Goal: Transaction & Acquisition: Book appointment/travel/reservation

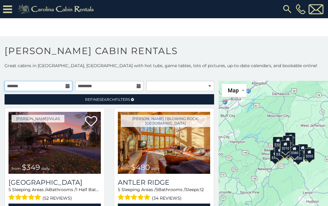
click at [67, 89] on input "text" at bounding box center [39, 86] width 68 height 10
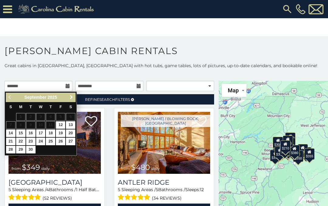
click at [71, 98] on span "Next" at bounding box center [71, 97] width 5 height 5
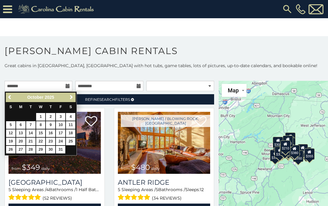
click at [43, 142] on link "22" at bounding box center [40, 142] width 9 height 8
type input "**********"
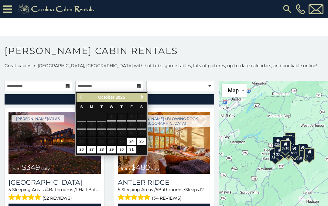
click at [83, 150] on link "26" at bounding box center [81, 150] width 9 height 8
type input "**********"
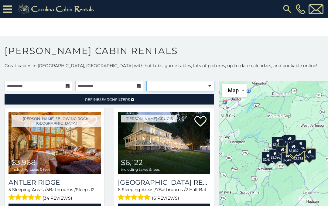
click at [206, 87] on select "**********" at bounding box center [180, 86] width 68 height 10
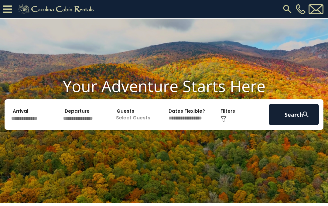
click at [47, 118] on input "text" at bounding box center [34, 114] width 50 height 21
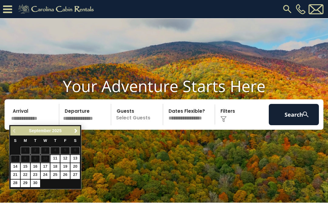
click at [77, 132] on span "Next" at bounding box center [76, 131] width 5 height 5
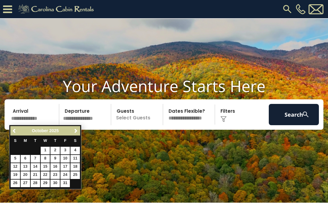
click at [47, 176] on link "22" at bounding box center [45, 175] width 9 height 8
type input "********"
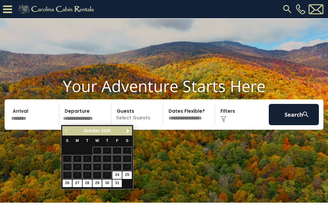
click at [67, 186] on link "26" at bounding box center [67, 184] width 9 height 8
type input "********"
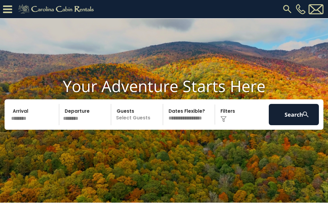
click at [144, 117] on p "Select Guests" at bounding box center [138, 114] width 50 height 21
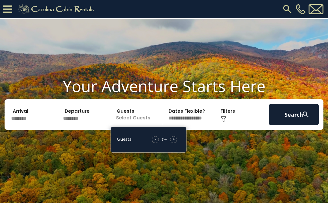
click at [176, 139] on div "+" at bounding box center [173, 139] width 7 height 7
click at [177, 139] on div "+" at bounding box center [173, 139] width 7 height 7
click at [175, 140] on div "+" at bounding box center [173, 139] width 7 height 7
click at [175, 142] on div "+" at bounding box center [173, 139] width 7 height 7
click at [300, 117] on button "Search" at bounding box center [294, 114] width 50 height 21
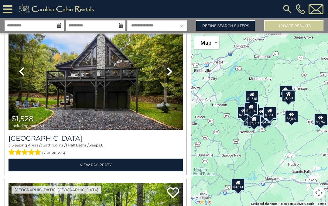
scroll to position [1573, 0]
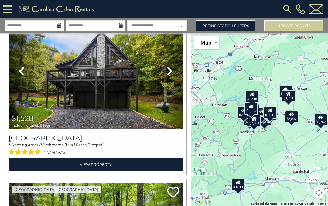
click at [97, 166] on link "View Property" at bounding box center [96, 164] width 174 height 12
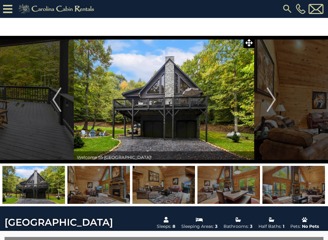
scroll to position [1, 0]
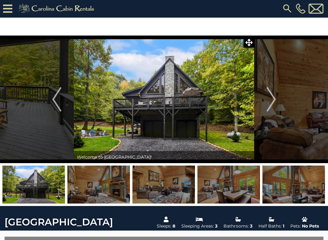
click at [274, 102] on img "Next" at bounding box center [271, 99] width 9 height 24
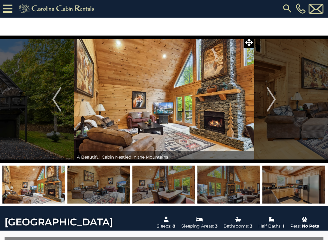
click at [270, 103] on img "Next" at bounding box center [271, 99] width 9 height 24
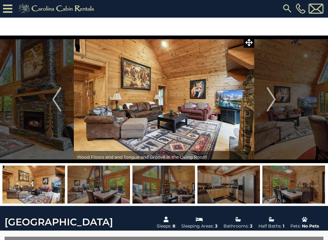
click at [274, 99] on img "Next" at bounding box center [271, 99] width 9 height 24
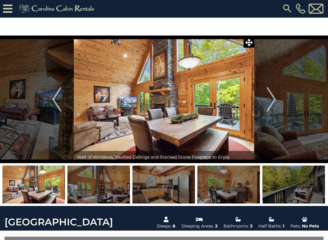
click at [272, 100] on img "Next" at bounding box center [271, 99] width 9 height 24
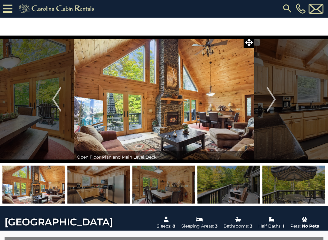
click at [271, 102] on img "Next" at bounding box center [271, 99] width 9 height 24
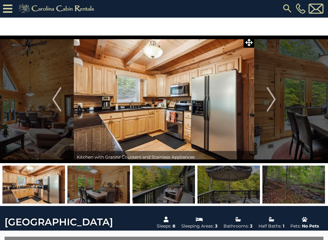
click at [270, 103] on img "Next" at bounding box center [271, 99] width 9 height 24
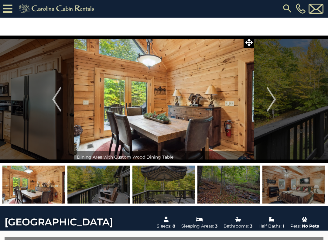
click at [271, 104] on img "Next" at bounding box center [271, 99] width 9 height 24
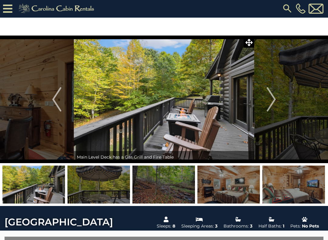
click at [272, 103] on img "Next" at bounding box center [271, 99] width 9 height 24
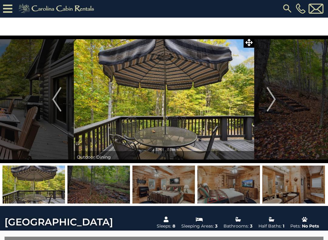
click at [272, 104] on img "Next" at bounding box center [271, 99] width 9 height 24
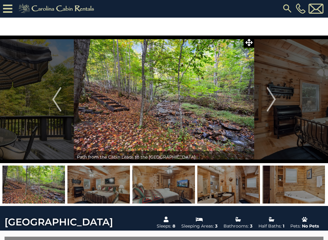
click at [273, 104] on img "Next" at bounding box center [271, 99] width 9 height 24
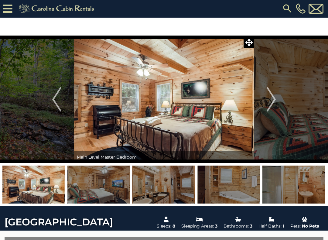
click at [270, 103] on img "Next" at bounding box center [271, 99] width 9 height 24
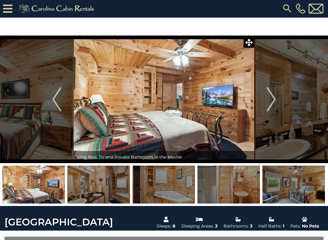
click at [270, 101] on img "Next" at bounding box center [271, 99] width 9 height 24
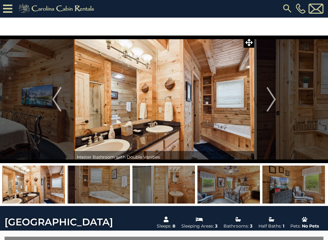
click at [270, 101] on img "Next" at bounding box center [271, 99] width 9 height 24
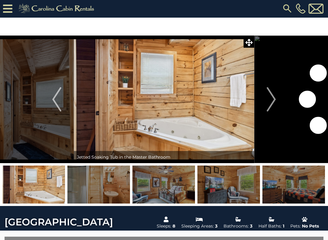
click at [269, 103] on img "Next" at bounding box center [271, 99] width 9 height 24
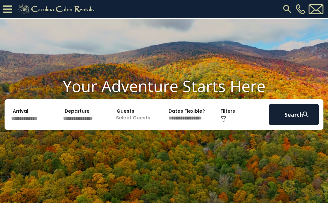
click at [226, 116] on img at bounding box center [224, 119] width 6 height 6
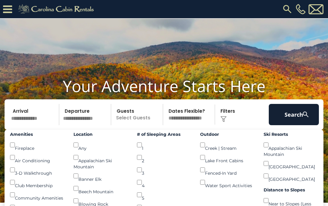
click at [224, 118] on img at bounding box center [224, 119] width 6 height 6
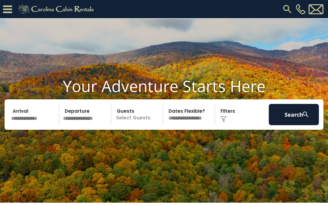
click at [32, 117] on input "text" at bounding box center [34, 114] width 50 height 21
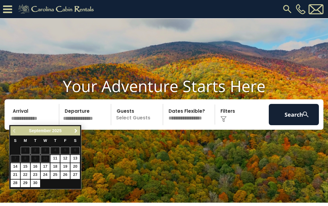
click at [74, 132] on span "Next" at bounding box center [76, 131] width 5 height 5
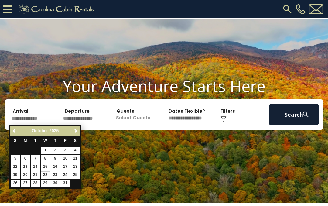
click at [48, 176] on link "22" at bounding box center [45, 175] width 9 height 8
type input "********"
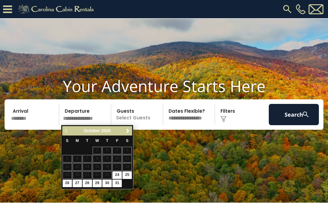
click at [69, 186] on link "26" at bounding box center [67, 184] width 9 height 8
type input "********"
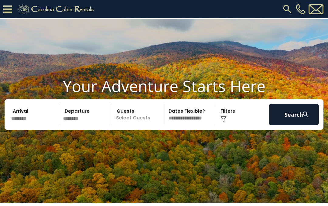
click at [143, 116] on p "Select Guests" at bounding box center [138, 114] width 50 height 21
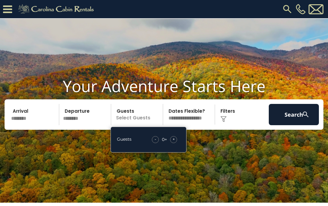
click at [175, 140] on span "+" at bounding box center [174, 139] width 2 height 6
click at [176, 138] on div "+" at bounding box center [173, 139] width 7 height 7
click at [175, 139] on span "+" at bounding box center [174, 139] width 2 height 6
click at [297, 115] on button "Search" at bounding box center [294, 114] width 50 height 21
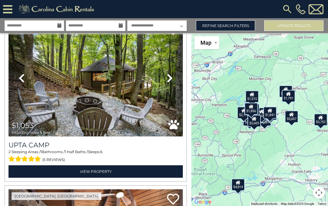
scroll to position [1736, 0]
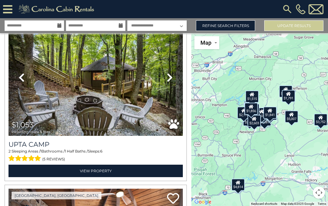
click at [167, 78] on icon at bounding box center [170, 78] width 6 height 10
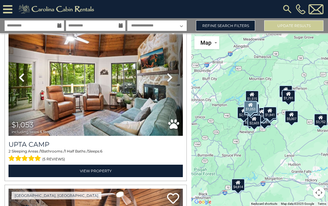
click at [170, 82] on icon at bounding box center [170, 78] width 6 height 10
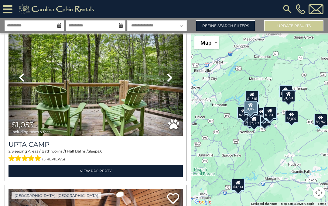
click at [170, 83] on link "Next" at bounding box center [170, 77] width 26 height 117
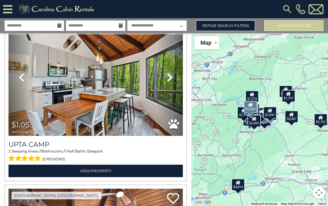
click at [171, 82] on icon at bounding box center [170, 78] width 6 height 10
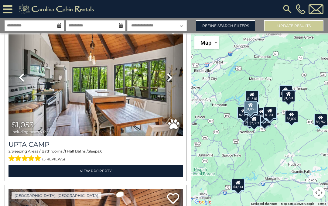
click at [171, 80] on icon at bounding box center [170, 78] width 6 height 10
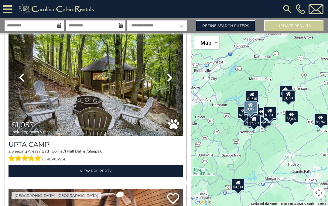
click at [167, 83] on link "Next" at bounding box center [170, 77] width 26 height 117
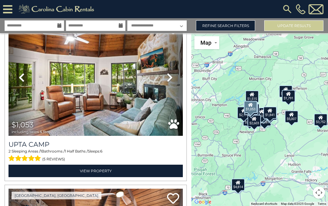
click at [168, 83] on link "Next" at bounding box center [170, 77] width 26 height 117
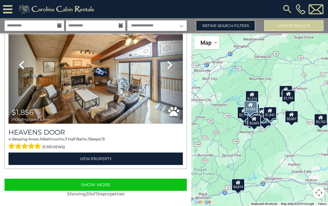
scroll to position [4977, 0]
click at [104, 184] on button "Show More" at bounding box center [96, 185] width 182 height 12
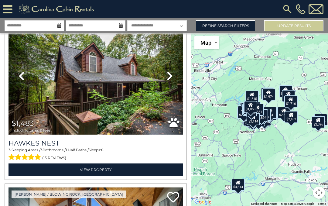
scroll to position [7342, 0]
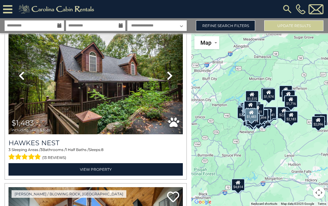
click at [92, 171] on link "View Property" at bounding box center [96, 169] width 174 height 12
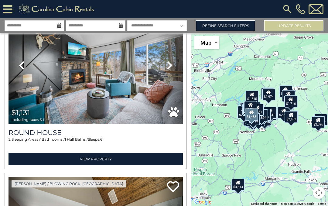
scroll to position [8543, 0]
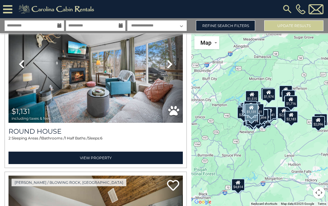
click at [169, 67] on icon at bounding box center [170, 64] width 6 height 10
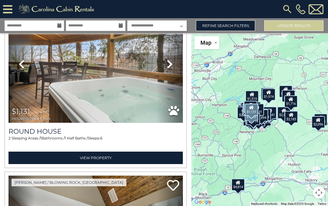
click at [170, 69] on icon at bounding box center [170, 64] width 6 height 10
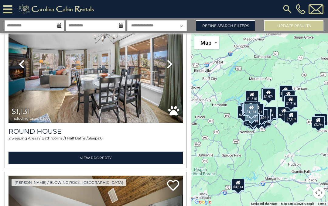
click at [169, 69] on icon at bounding box center [170, 64] width 6 height 10
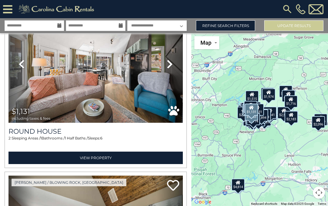
click at [168, 69] on icon at bounding box center [170, 64] width 6 height 10
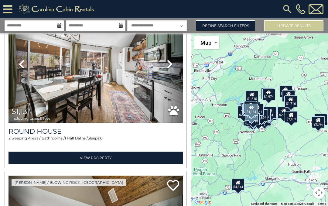
click at [170, 73] on link "Next" at bounding box center [170, 64] width 26 height 117
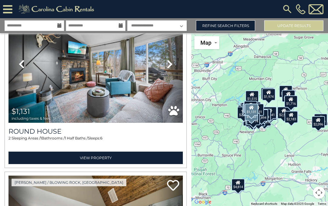
click at [169, 72] on link "Next" at bounding box center [170, 64] width 26 height 117
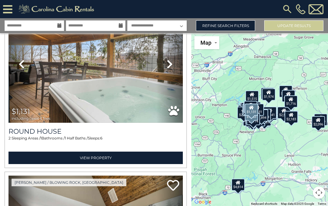
click at [171, 71] on link "Next" at bounding box center [170, 64] width 26 height 117
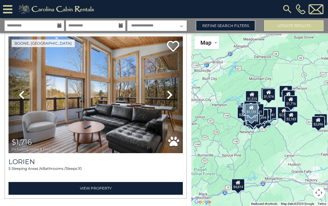
scroll to position [10041, 0]
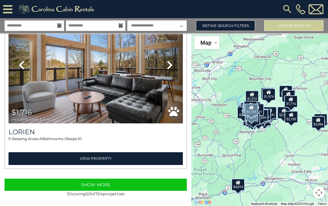
click at [98, 184] on button "Show More" at bounding box center [96, 185] width 182 height 12
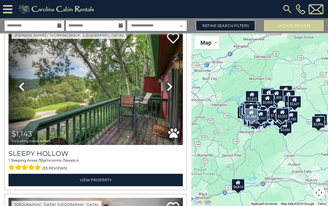
scroll to position [10220, 0]
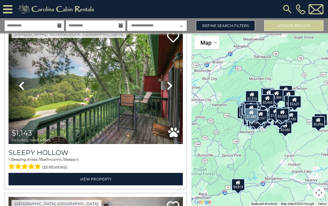
click at [167, 89] on icon at bounding box center [170, 86] width 6 height 10
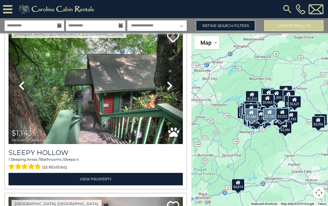
click at [169, 91] on icon at bounding box center [170, 86] width 6 height 10
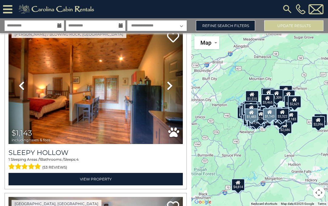
click at [169, 94] on link "Next" at bounding box center [170, 85] width 26 height 117
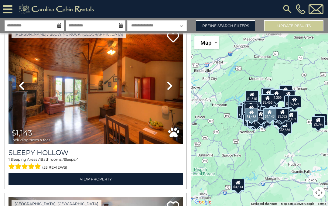
click at [168, 96] on link "Next" at bounding box center [170, 85] width 26 height 117
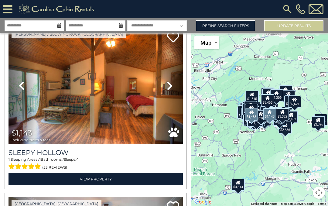
click at [170, 94] on link "Next" at bounding box center [170, 85] width 26 height 117
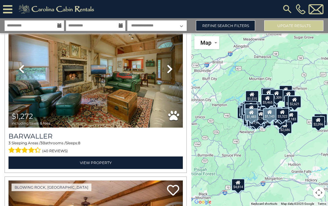
scroll to position [12106, 0]
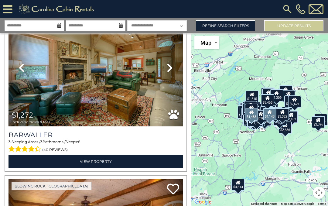
click at [96, 166] on link "View Property" at bounding box center [96, 161] width 174 height 12
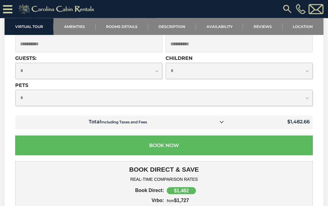
scroll to position [1698, 0]
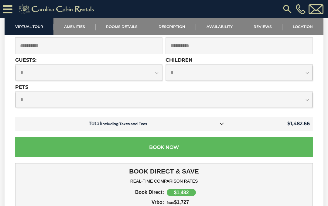
click at [226, 128] on link at bounding box center [222, 124] width 8 height 8
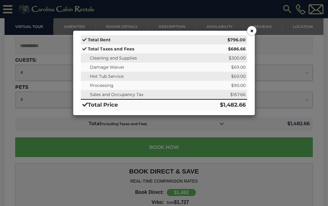
click at [252, 30] on button "×" at bounding box center [251, 30] width 9 height 9
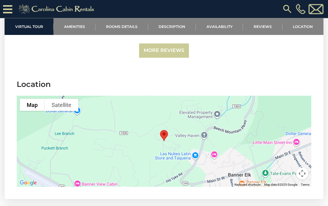
scroll to position [1457, 0]
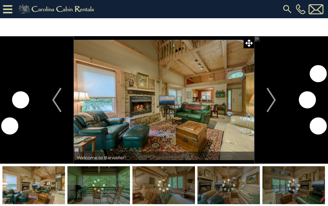
click at [270, 104] on img "Next" at bounding box center [271, 100] width 9 height 24
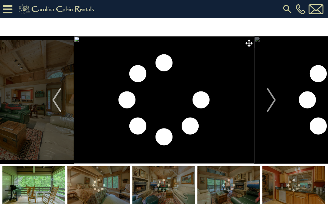
click at [269, 103] on img "Next" at bounding box center [271, 100] width 9 height 24
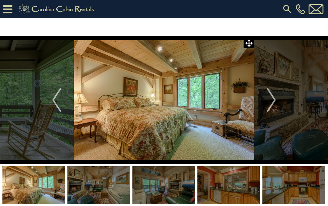
click at [270, 101] on img "Next" at bounding box center [271, 100] width 9 height 24
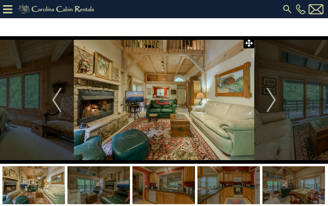
click at [270, 102] on img "Next" at bounding box center [271, 100] width 9 height 24
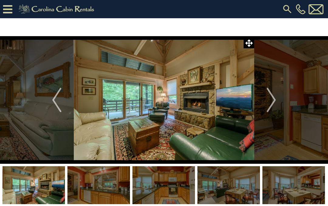
click at [271, 102] on img "Next" at bounding box center [271, 100] width 9 height 24
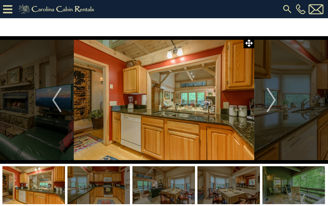
click at [272, 102] on img "Next" at bounding box center [271, 100] width 9 height 24
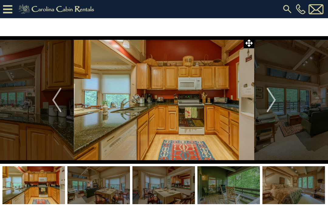
click at [270, 104] on img "Next" at bounding box center [271, 100] width 9 height 24
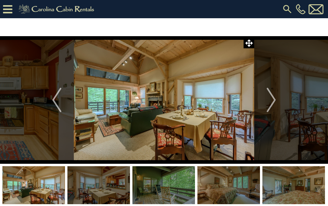
click at [269, 105] on img "Next" at bounding box center [271, 100] width 9 height 24
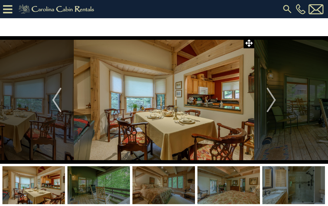
click at [267, 106] on img "Next" at bounding box center [271, 100] width 9 height 24
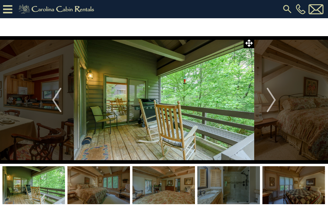
click at [272, 102] on img "Next" at bounding box center [271, 100] width 9 height 24
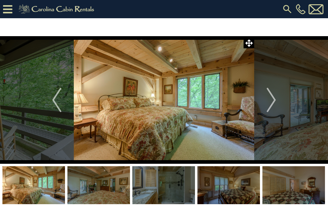
click at [267, 101] on img "Next" at bounding box center [271, 100] width 9 height 24
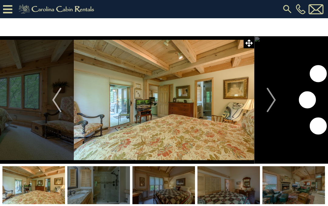
click at [268, 101] on img "Next" at bounding box center [271, 100] width 9 height 24
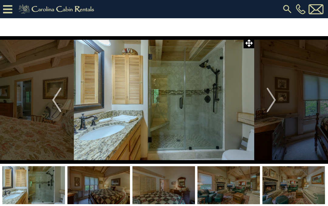
click at [269, 104] on img "Next" at bounding box center [271, 100] width 9 height 24
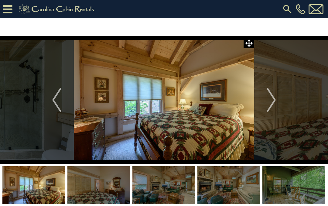
click at [271, 105] on img "Next" at bounding box center [271, 100] width 9 height 24
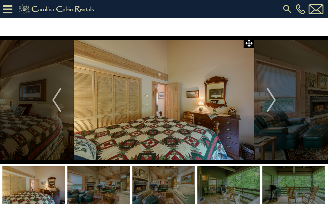
click at [269, 105] on img "Next" at bounding box center [271, 100] width 9 height 24
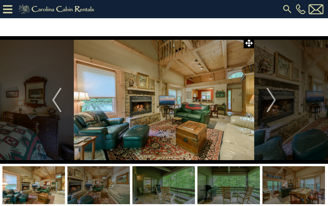
click at [265, 106] on button "Next" at bounding box center [271, 100] width 34 height 128
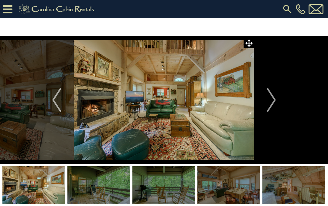
click at [262, 105] on button "Next" at bounding box center [271, 100] width 34 height 128
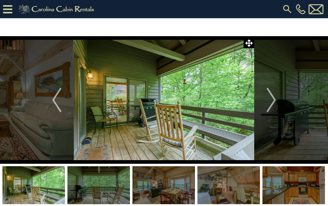
click at [272, 105] on img "Next" at bounding box center [271, 100] width 9 height 24
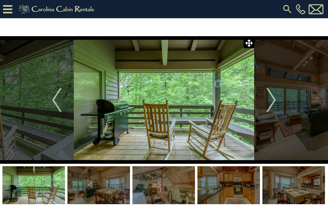
click at [267, 105] on img "Next" at bounding box center [271, 100] width 9 height 24
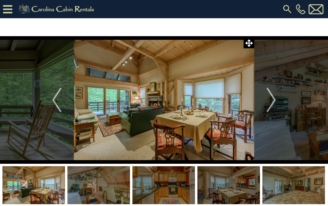
click at [265, 103] on button "Next" at bounding box center [271, 100] width 34 height 128
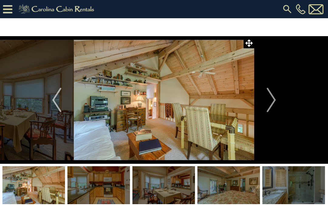
click at [261, 105] on button "Next" at bounding box center [271, 100] width 34 height 128
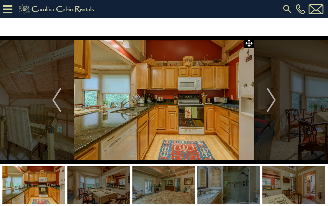
click at [263, 102] on button "Next" at bounding box center [271, 100] width 34 height 128
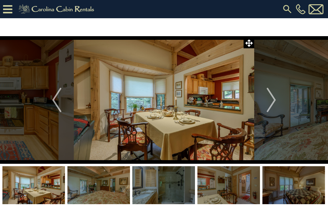
click at [256, 112] on button "Next" at bounding box center [271, 100] width 34 height 128
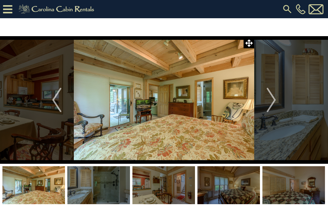
click at [261, 109] on button "Next" at bounding box center [271, 100] width 34 height 128
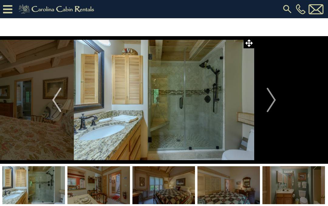
click at [262, 106] on button "Next" at bounding box center [271, 100] width 34 height 128
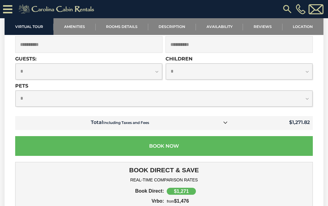
scroll to position [1488, 0]
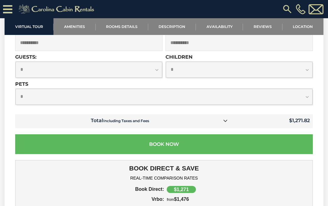
click at [229, 120] on link at bounding box center [226, 121] width 8 height 8
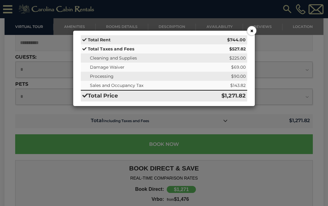
click at [256, 32] on button "×" at bounding box center [251, 30] width 9 height 9
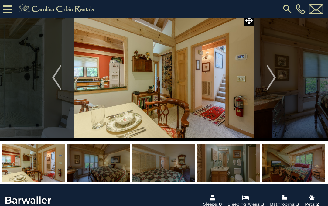
scroll to position [0, 0]
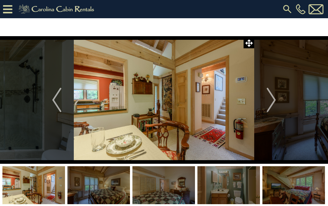
click at [274, 101] on img "Next" at bounding box center [271, 100] width 9 height 24
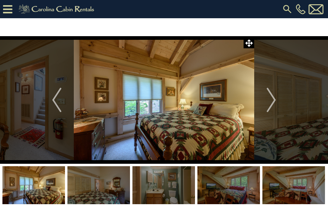
click at [272, 103] on img "Next" at bounding box center [271, 100] width 9 height 24
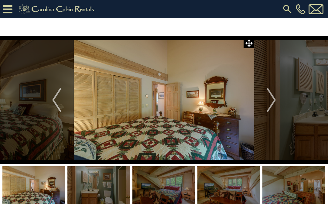
click at [272, 103] on img "Next" at bounding box center [271, 100] width 9 height 24
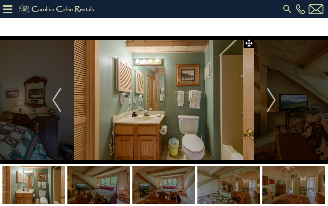
click at [271, 105] on img "Next" at bounding box center [271, 100] width 9 height 24
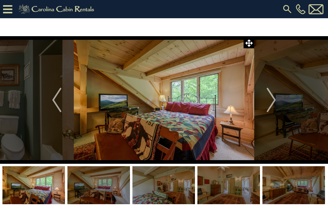
click at [271, 105] on img "Next" at bounding box center [271, 100] width 9 height 24
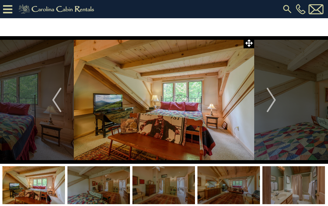
click at [271, 105] on img "Next" at bounding box center [271, 100] width 9 height 24
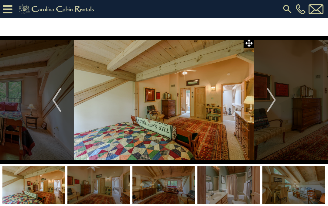
click at [271, 105] on img "Next" at bounding box center [271, 100] width 9 height 24
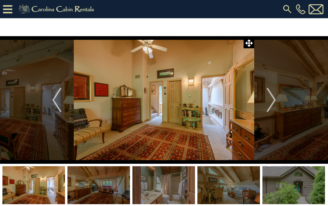
click at [272, 103] on img "Next" at bounding box center [271, 100] width 9 height 24
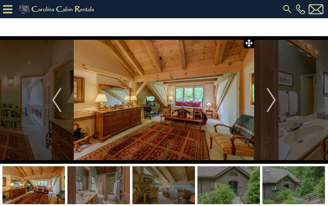
click at [271, 103] on img "Next" at bounding box center [271, 100] width 9 height 24
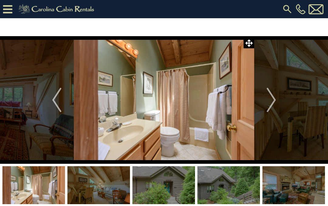
click at [271, 103] on img "Next" at bounding box center [271, 100] width 9 height 24
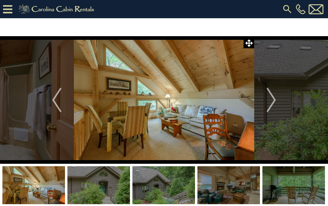
click at [270, 102] on img "Next" at bounding box center [271, 100] width 9 height 24
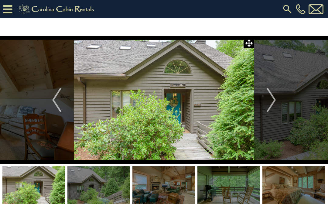
click at [272, 103] on img "Next" at bounding box center [271, 100] width 9 height 24
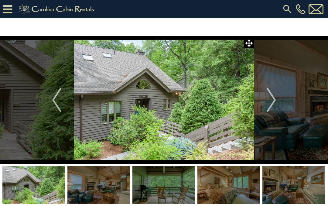
click at [272, 103] on img "Next" at bounding box center [271, 100] width 9 height 24
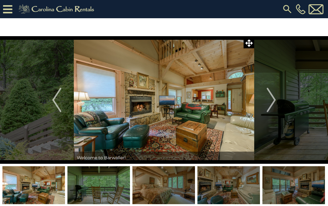
click at [56, 100] on img "Previous" at bounding box center [56, 100] width 9 height 24
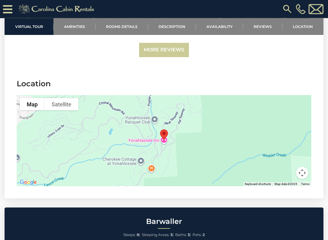
scroll to position [1303, 0]
